Goal: Task Accomplishment & Management: Manage account settings

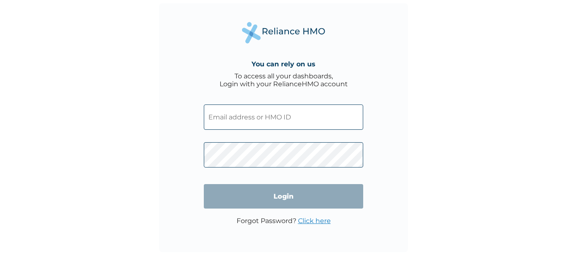
click at [293, 117] on input "text" at bounding box center [283, 117] width 159 height 25
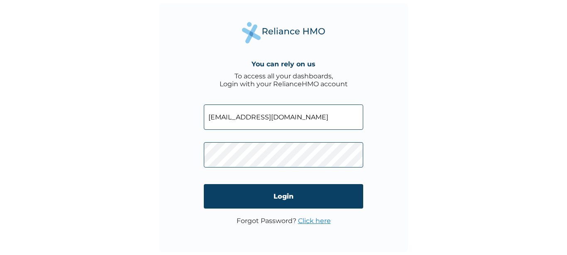
type input "iretioyetunji@gmail.com"
click at [268, 220] on p "Forgot Password? Click here" at bounding box center [283, 221] width 94 height 8
click at [313, 221] on link "Click here" at bounding box center [314, 221] width 33 height 8
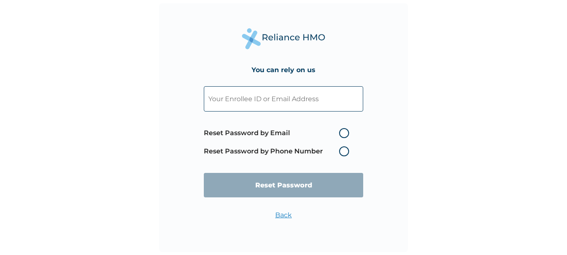
click at [344, 150] on label "Reset Password by Phone Number" at bounding box center [278, 151] width 149 height 10
click at [345, 149] on label "Reset Password by Phone Number" at bounding box center [278, 151] width 149 height 10
click at [342, 131] on label "Reset Password by Email" at bounding box center [278, 133] width 149 height 10
click at [341, 131] on input "Reset Password by Email" at bounding box center [333, 133] width 13 height 13
radio input "true"
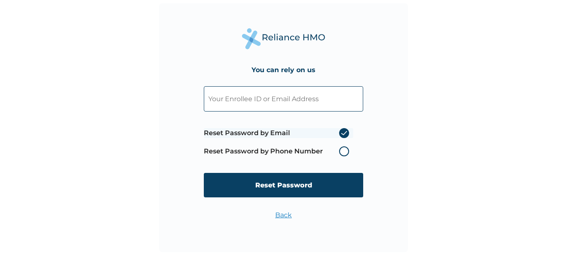
click at [344, 151] on label "Reset Password by Phone Number" at bounding box center [278, 151] width 149 height 10
click at [341, 132] on label "Reset Password by Email" at bounding box center [278, 133] width 149 height 10
click at [341, 132] on input "Reset Password by Email" at bounding box center [333, 133] width 13 height 13
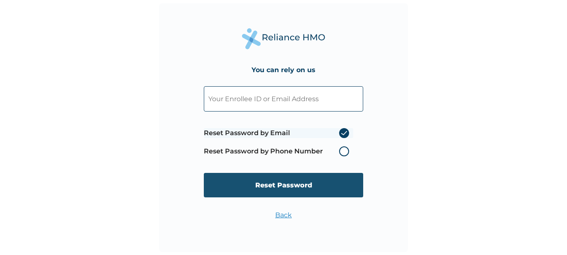
click at [283, 183] on input "Reset Password" at bounding box center [283, 185] width 159 height 24
type input "21159"
click at [273, 184] on input "Reset Password" at bounding box center [283, 185] width 159 height 24
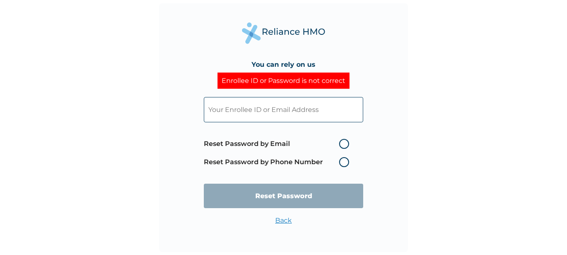
click at [247, 111] on input "text" at bounding box center [283, 109] width 159 height 25
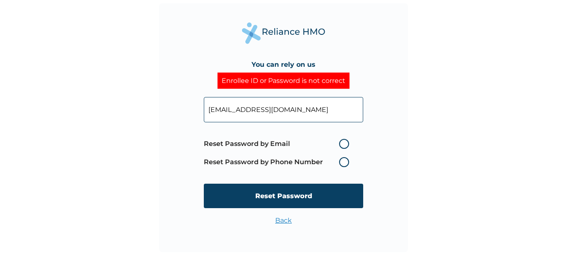
type input "iretioluwa.obot@fmclgrp.com"
click at [345, 143] on label "Reset Password by Email" at bounding box center [278, 144] width 149 height 10
click at [341, 143] on input "Reset Password by Email" at bounding box center [333, 143] width 13 height 13
radio input "true"
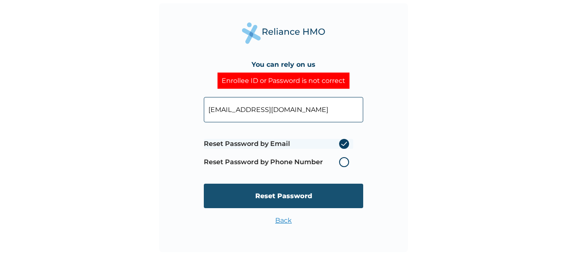
click at [298, 194] on input "Reset Password" at bounding box center [283, 196] width 159 height 24
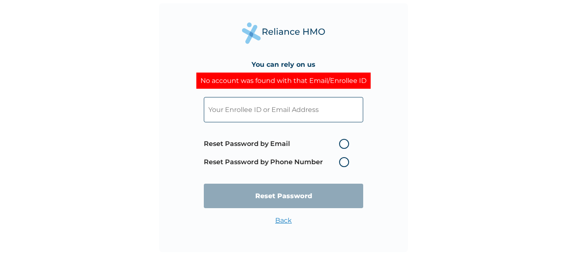
click at [276, 109] on input "text" at bounding box center [283, 109] width 159 height 25
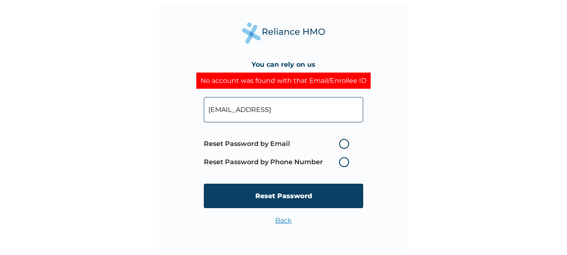
type input "iretioyetunji@gmail"
click at [345, 144] on label "Reset Password by Email" at bounding box center [278, 144] width 149 height 10
click at [341, 144] on input "Reset Password by Email" at bounding box center [333, 143] width 13 height 13
radio input "true"
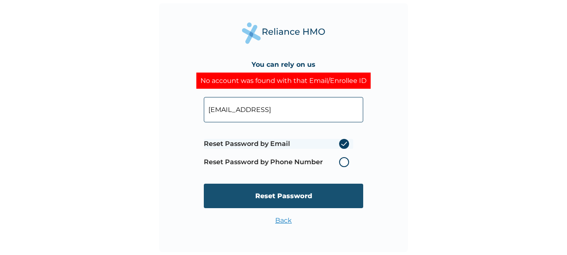
click at [280, 194] on input "Reset Password" at bounding box center [283, 196] width 159 height 24
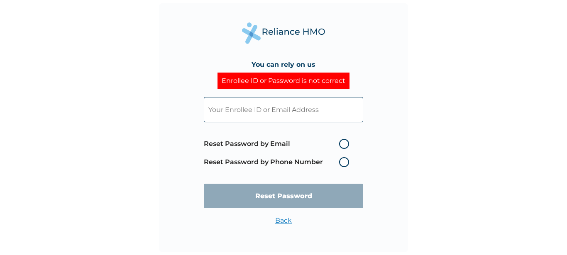
click at [222, 108] on input "text" at bounding box center [283, 109] width 159 height 25
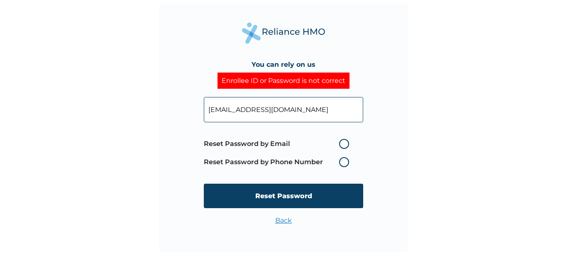
type input "iretioluwa.obot@aavabrands.com"
click at [343, 145] on label "Reset Password by Email" at bounding box center [278, 144] width 149 height 10
click at [341, 145] on input "Reset Password by Email" at bounding box center [333, 143] width 13 height 13
radio input "true"
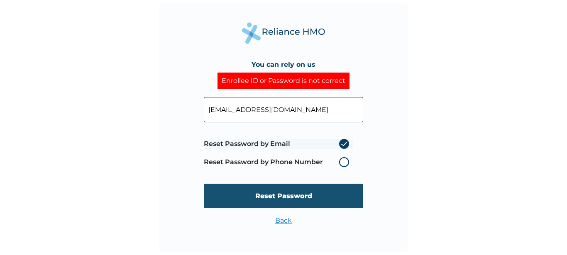
click at [303, 195] on input "Reset Password" at bounding box center [283, 196] width 159 height 24
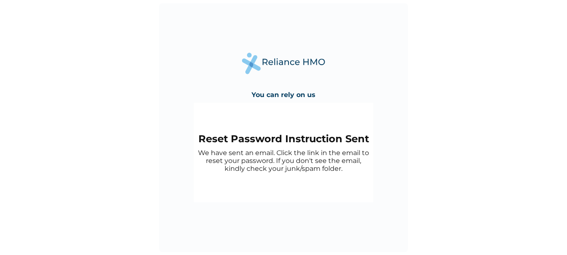
click at [375, 171] on div "You can rely on us Reset Password Instruction Sent We have sent an email. Click…" at bounding box center [283, 127] width 249 height 249
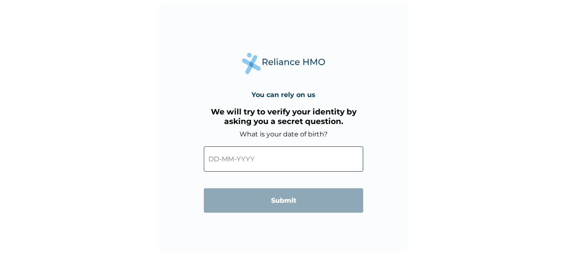
click at [222, 161] on input "text" at bounding box center [283, 158] width 159 height 25
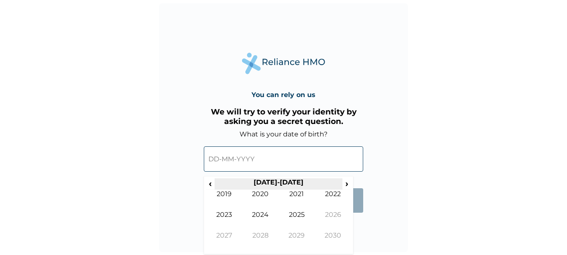
click at [269, 182] on th "2020-2029" at bounding box center [277, 184] width 127 height 12
click at [211, 183] on span "‹" at bounding box center [210, 183] width 9 height 10
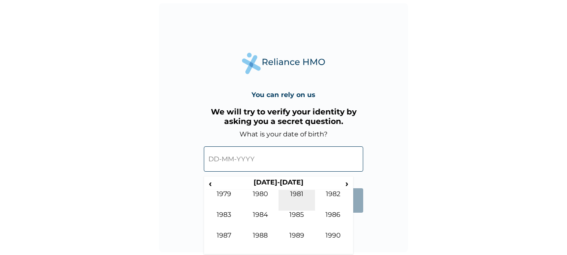
click at [295, 192] on td "1981" at bounding box center [296, 200] width 37 height 21
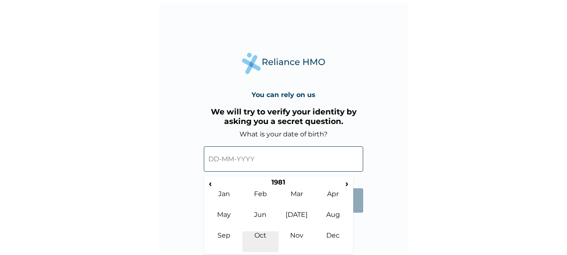
click at [261, 234] on td "Oct" at bounding box center [260, 242] width 37 height 21
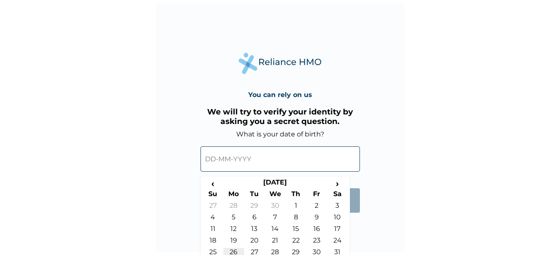
click at [235, 253] on td "26" at bounding box center [233, 254] width 21 height 12
type input "26-10-1981"
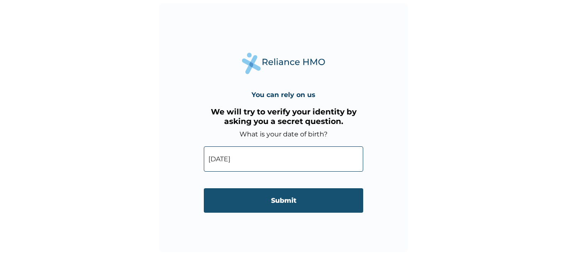
click at [283, 201] on input "Submit" at bounding box center [283, 200] width 159 height 24
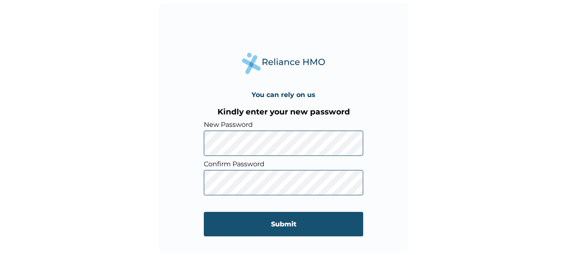
click at [277, 222] on input "Submit" at bounding box center [283, 224] width 159 height 24
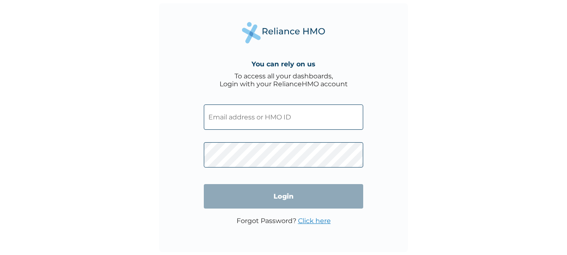
click at [213, 117] on input "text" at bounding box center [283, 117] width 159 height 25
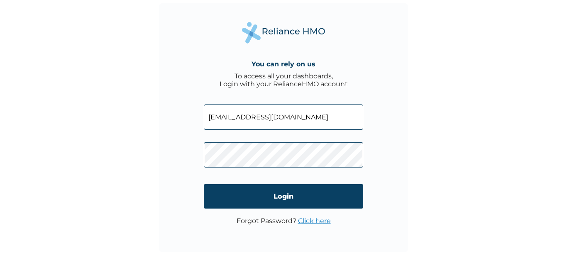
type input "iretioluwa.obot@aavabrands.com"
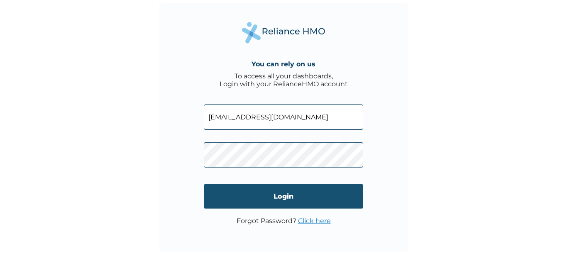
click at [285, 195] on input "Login" at bounding box center [283, 196] width 159 height 24
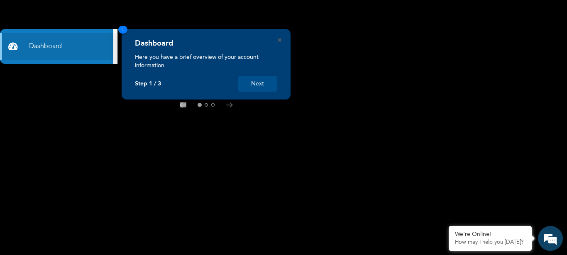
click at [266, 85] on button "Next" at bounding box center [257, 83] width 39 height 15
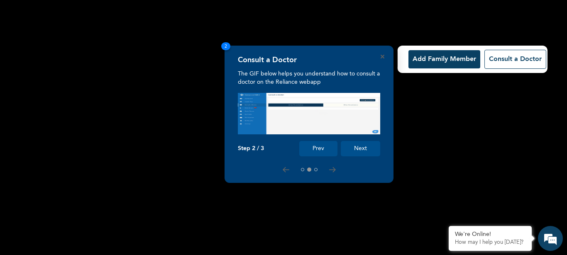
click at [362, 150] on button "Next" at bounding box center [360, 148] width 39 height 15
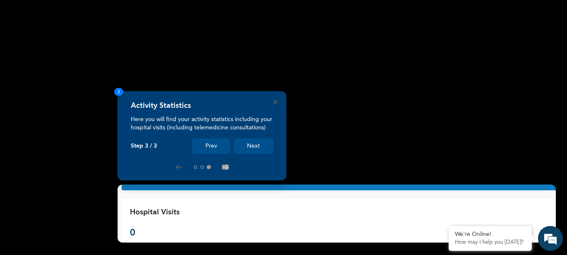
click at [253, 146] on button "Next" at bounding box center [253, 146] width 39 height 15
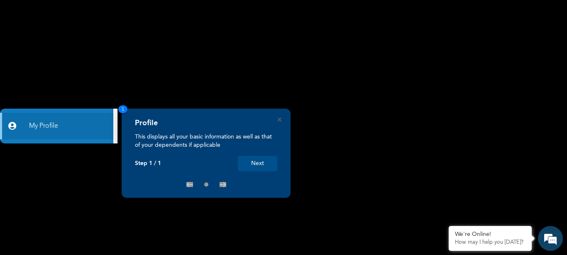
click at [260, 163] on button "Next" at bounding box center [257, 163] width 39 height 15
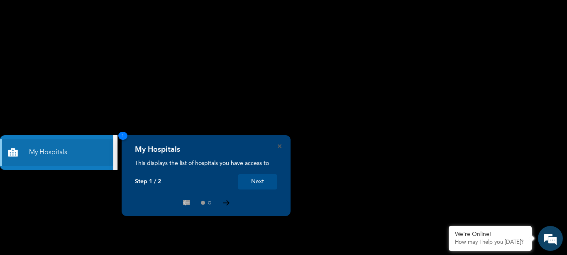
click at [229, 203] on icon at bounding box center [226, 203] width 6 height 5
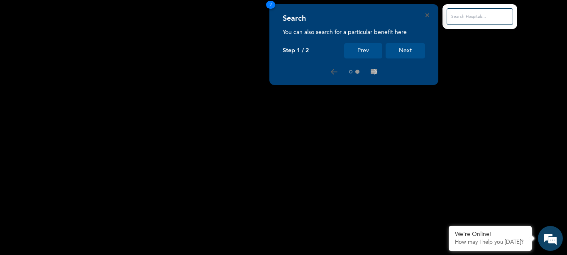
click at [455, 16] on input "text" at bounding box center [479, 16] width 66 height 17
click at [463, 19] on input "text" at bounding box center [479, 16] width 66 height 17
click at [427, 15] on icon "Close" at bounding box center [427, 15] width 4 height 4
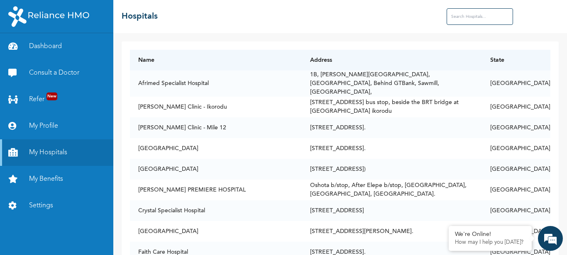
click at [456, 17] on input "text" at bounding box center [479, 16] width 66 height 17
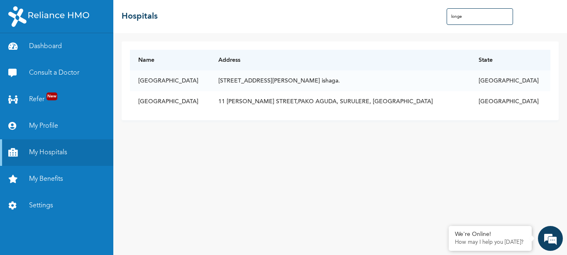
drag, startPoint x: 463, startPoint y: 14, endPoint x: 446, endPoint y: 17, distance: 17.2
click at [446, 17] on input "longe" at bounding box center [479, 16] width 66 height 17
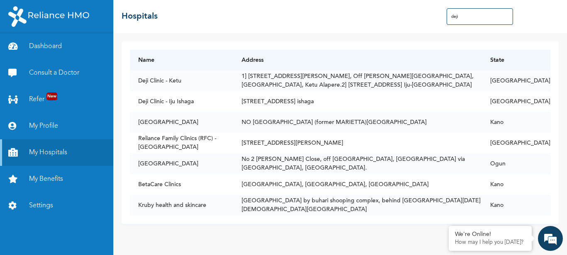
drag, startPoint x: 460, startPoint y: 16, endPoint x: 441, endPoint y: 17, distance: 19.1
click at [446, 17] on input "deji" at bounding box center [479, 16] width 66 height 17
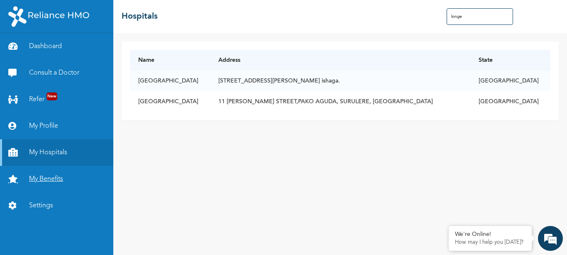
type input "longe"
click at [44, 178] on link "My Benefits" at bounding box center [56, 179] width 113 height 27
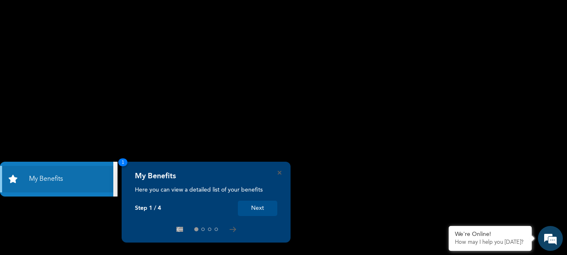
click at [255, 208] on button "Next" at bounding box center [257, 208] width 39 height 15
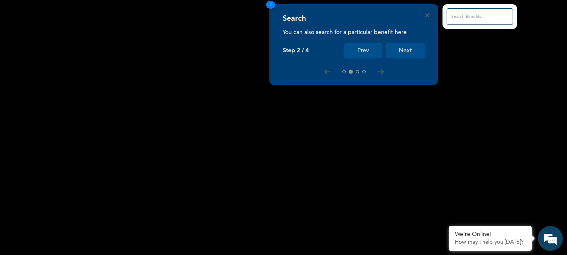
click at [464, 16] on input "text" at bounding box center [479, 16] width 66 height 17
click at [428, 16] on icon "Close" at bounding box center [427, 15] width 4 height 4
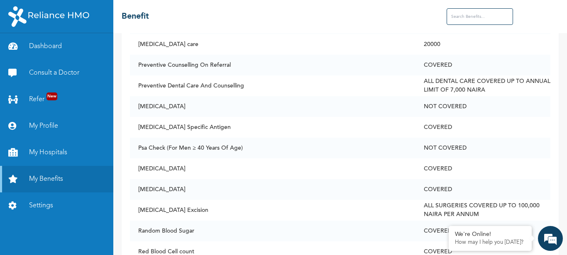
scroll to position [3107, 0]
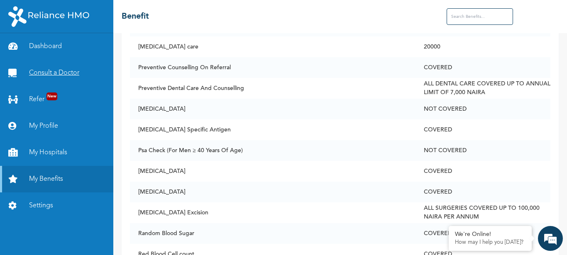
click at [47, 71] on link "Consult a Doctor" at bounding box center [56, 73] width 113 height 27
